Goal: Check status

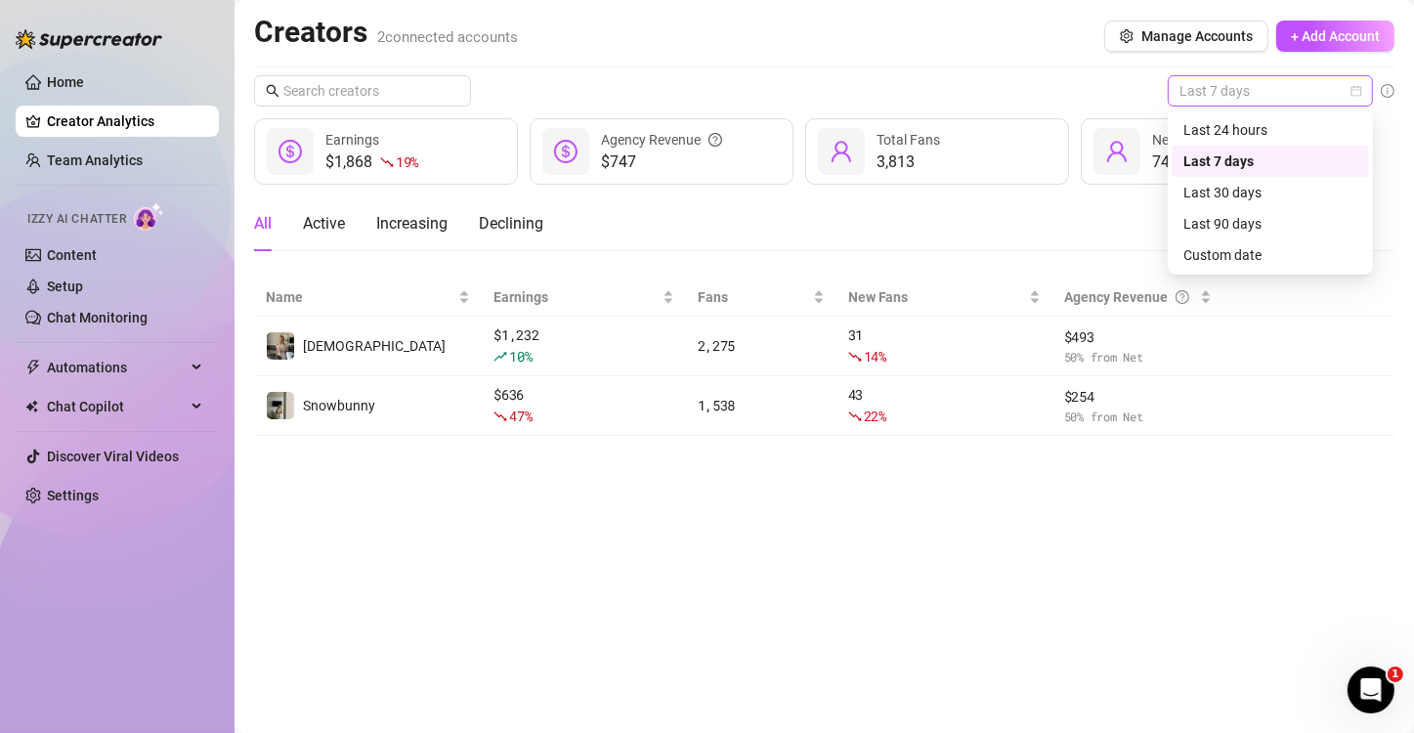
click at [1202, 94] on span "Last 7 days" at bounding box center [1271, 90] width 182 height 29
click at [1203, 133] on div "Last 24 hours" at bounding box center [1270, 129] width 174 height 21
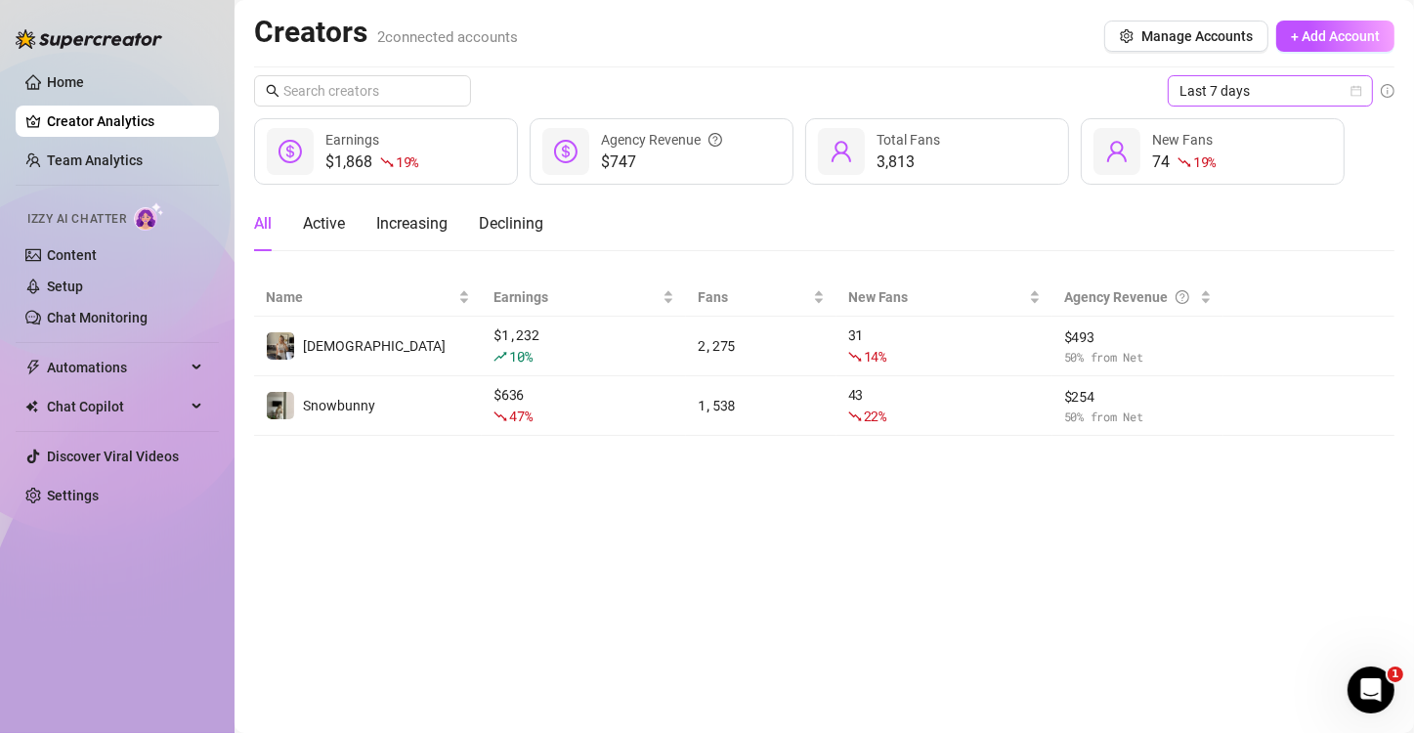
click at [1270, 90] on span "Last 7 days" at bounding box center [1271, 90] width 182 height 29
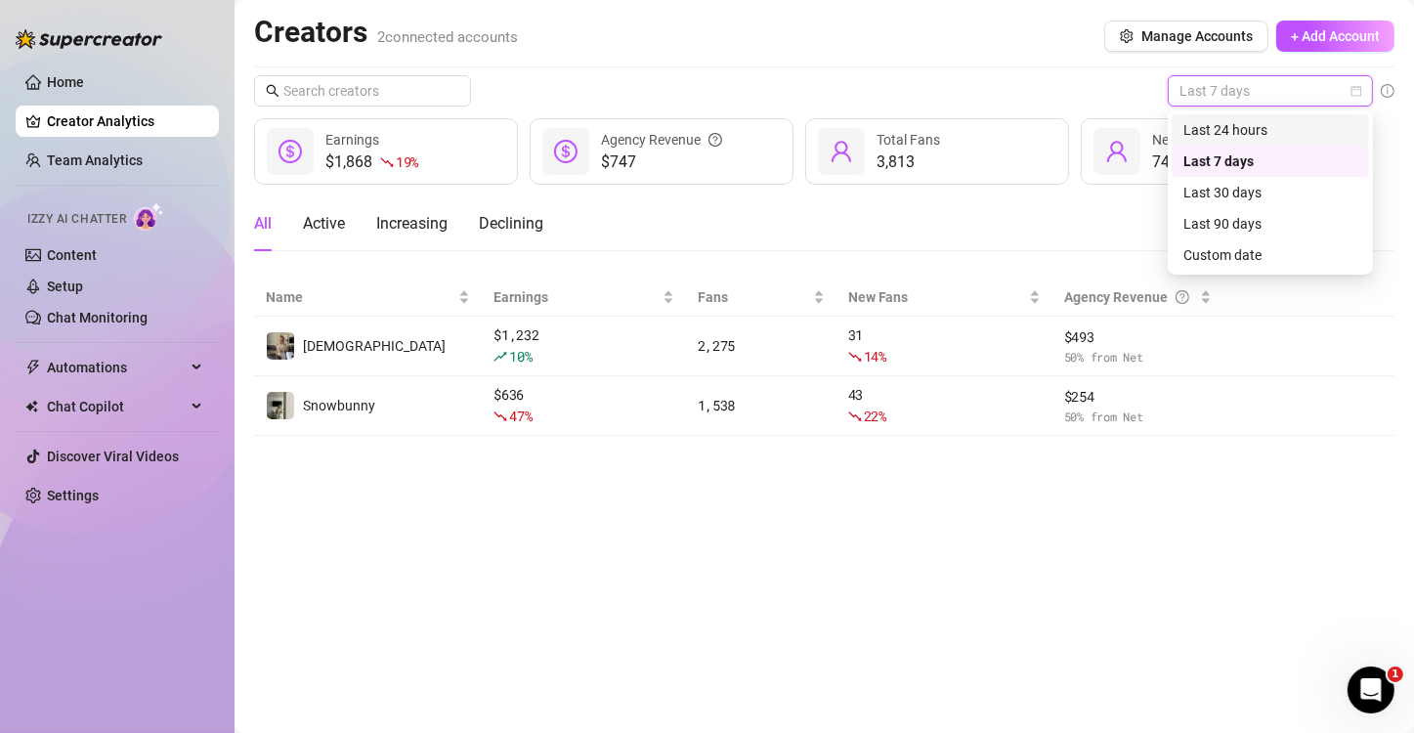
click at [1238, 126] on div "Last 24 hours" at bounding box center [1270, 129] width 174 height 21
